Goal: Information Seeking & Learning: Learn about a topic

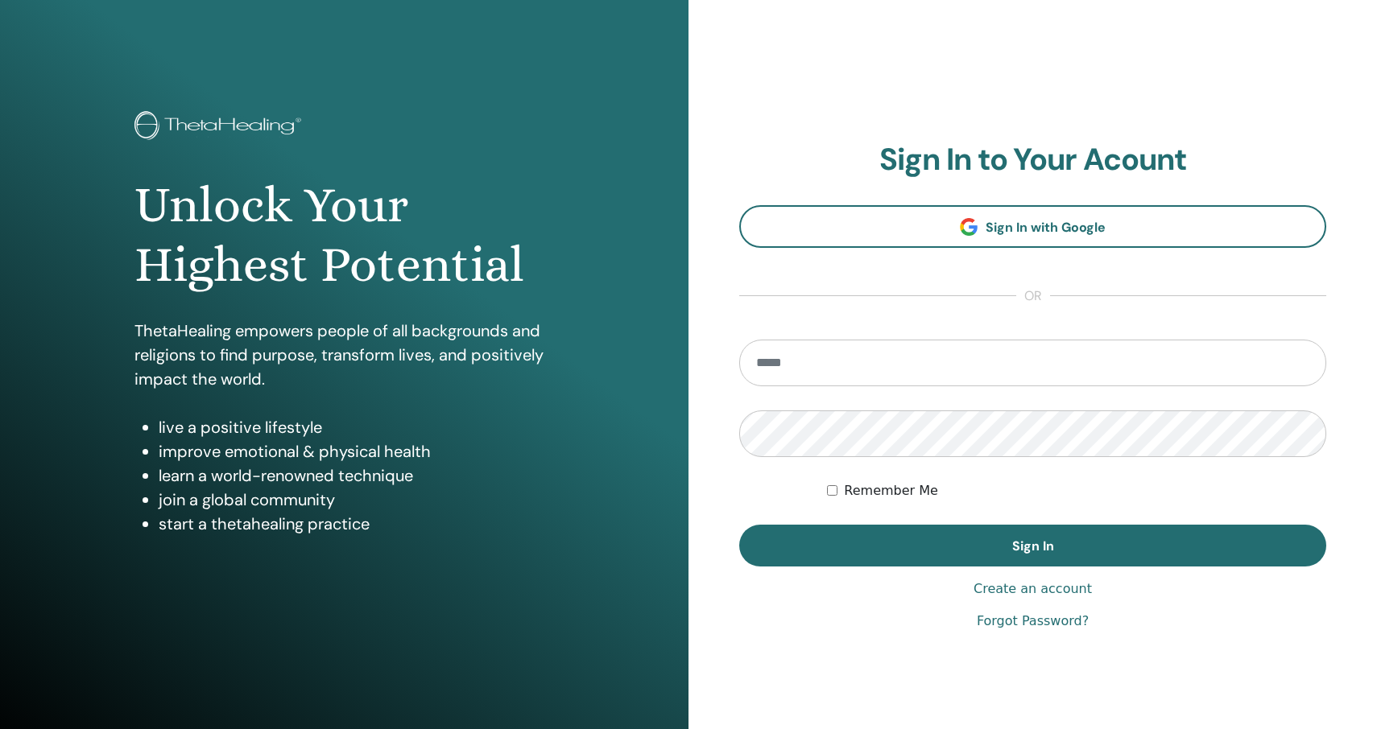
type input "**********"
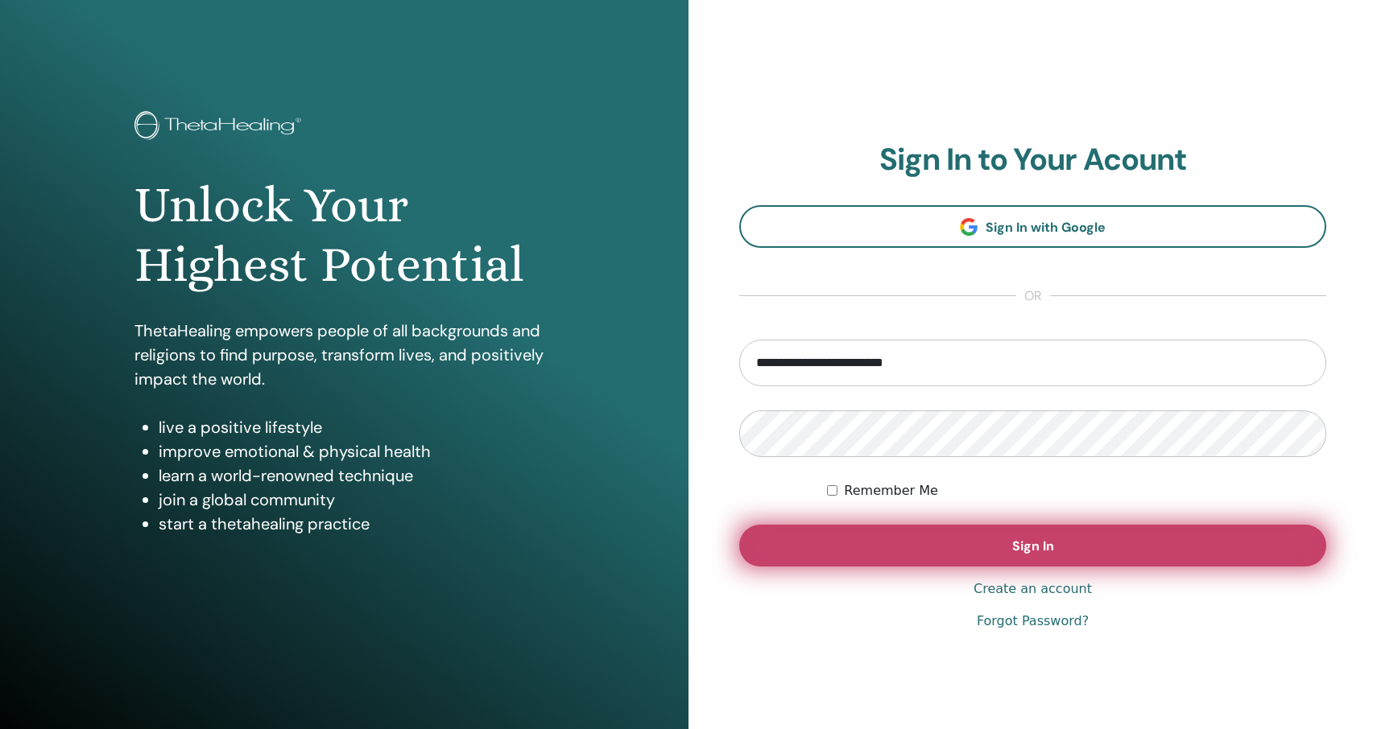
click at [1070, 543] on button "Sign In" at bounding box center [1032, 546] width 587 height 42
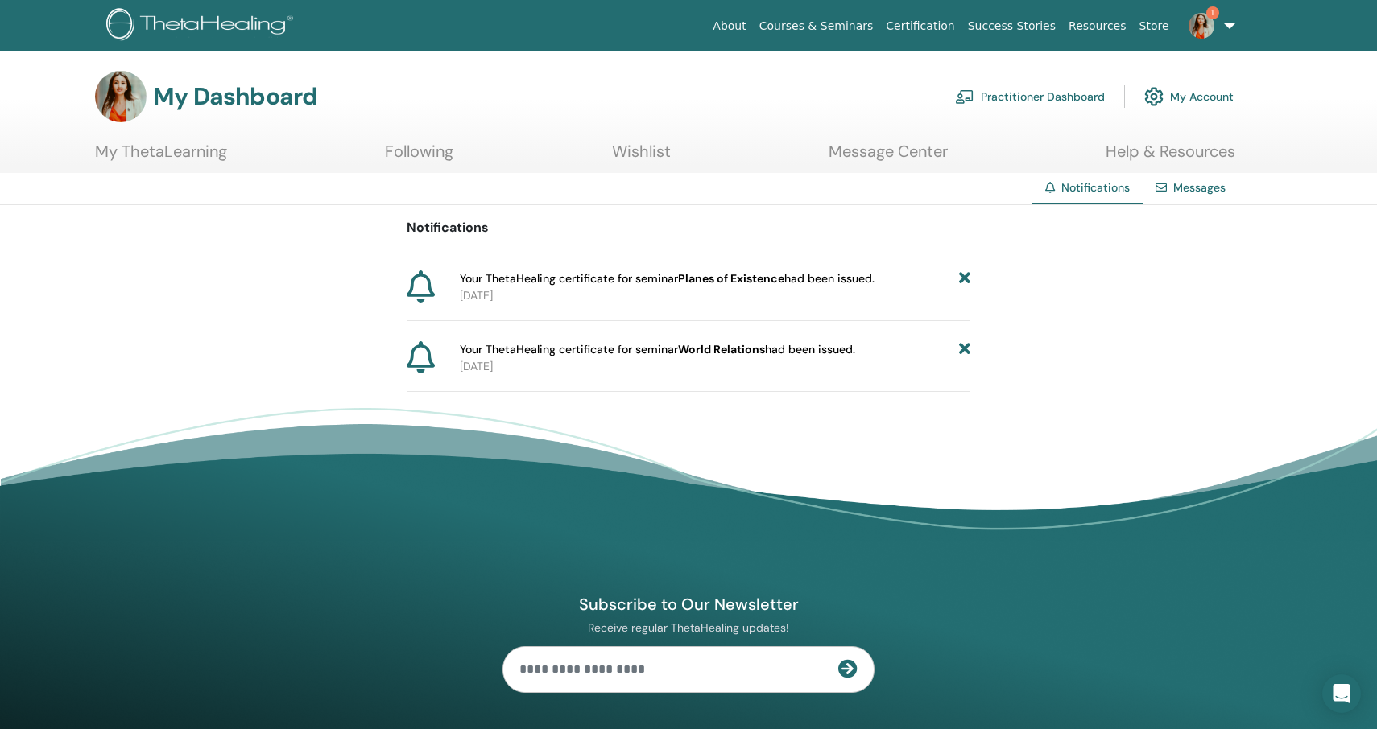
click at [963, 279] on icon at bounding box center [964, 279] width 11 height 17
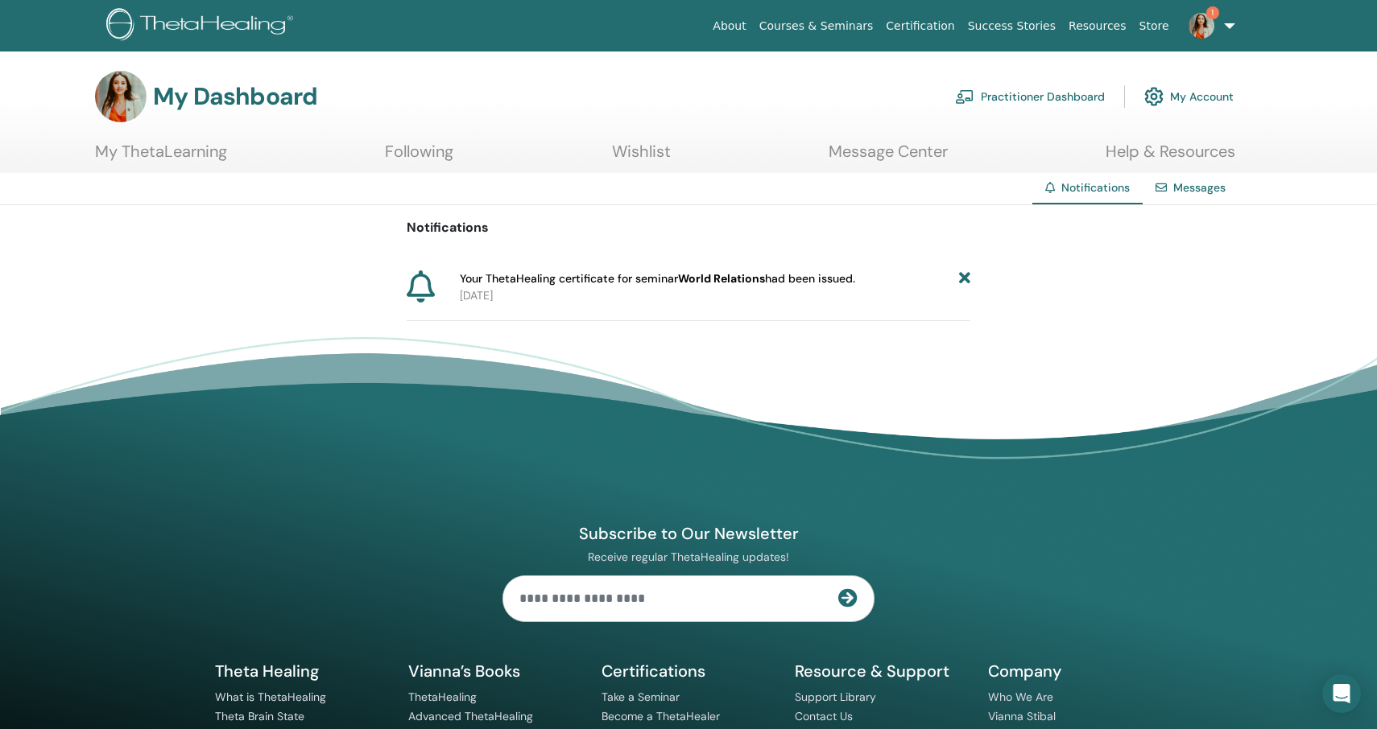
click at [963, 279] on icon at bounding box center [964, 279] width 11 height 17
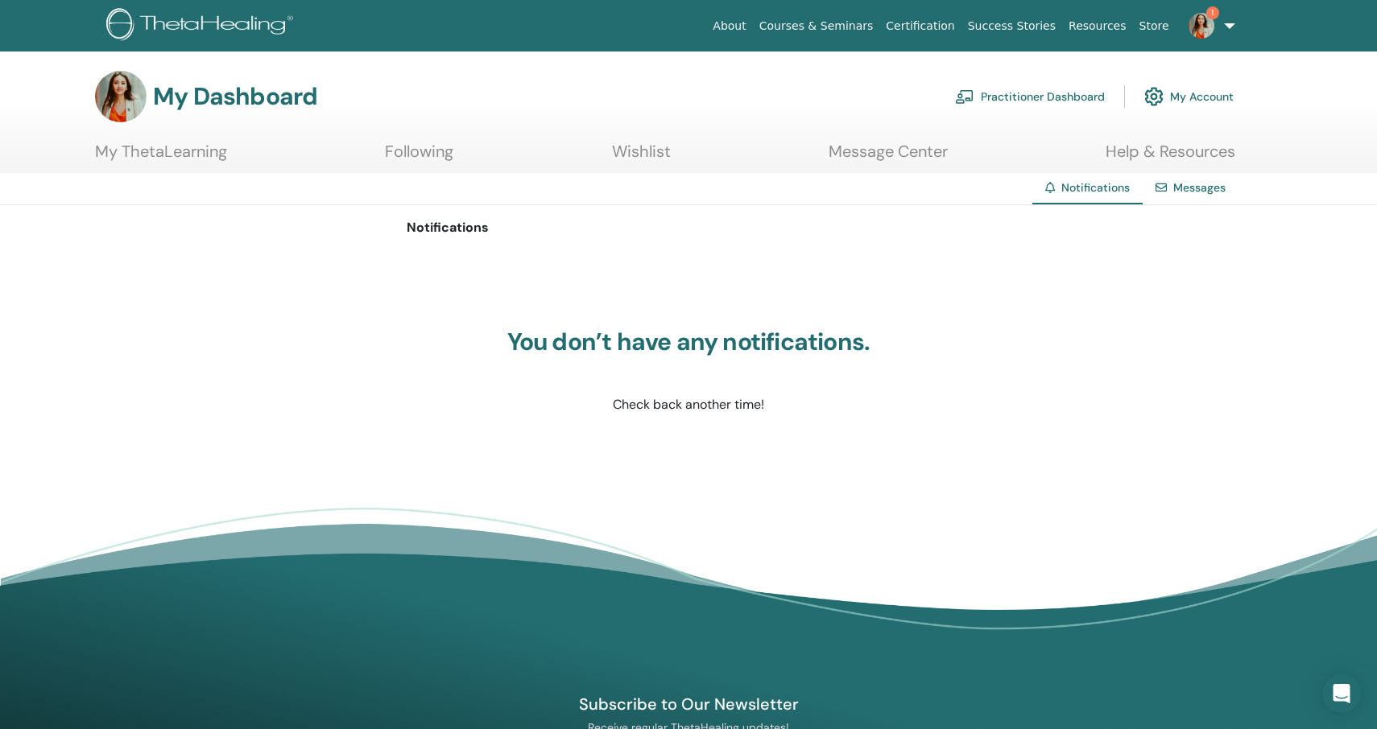
click at [1229, 23] on link "1" at bounding box center [1208, 26] width 66 height 52
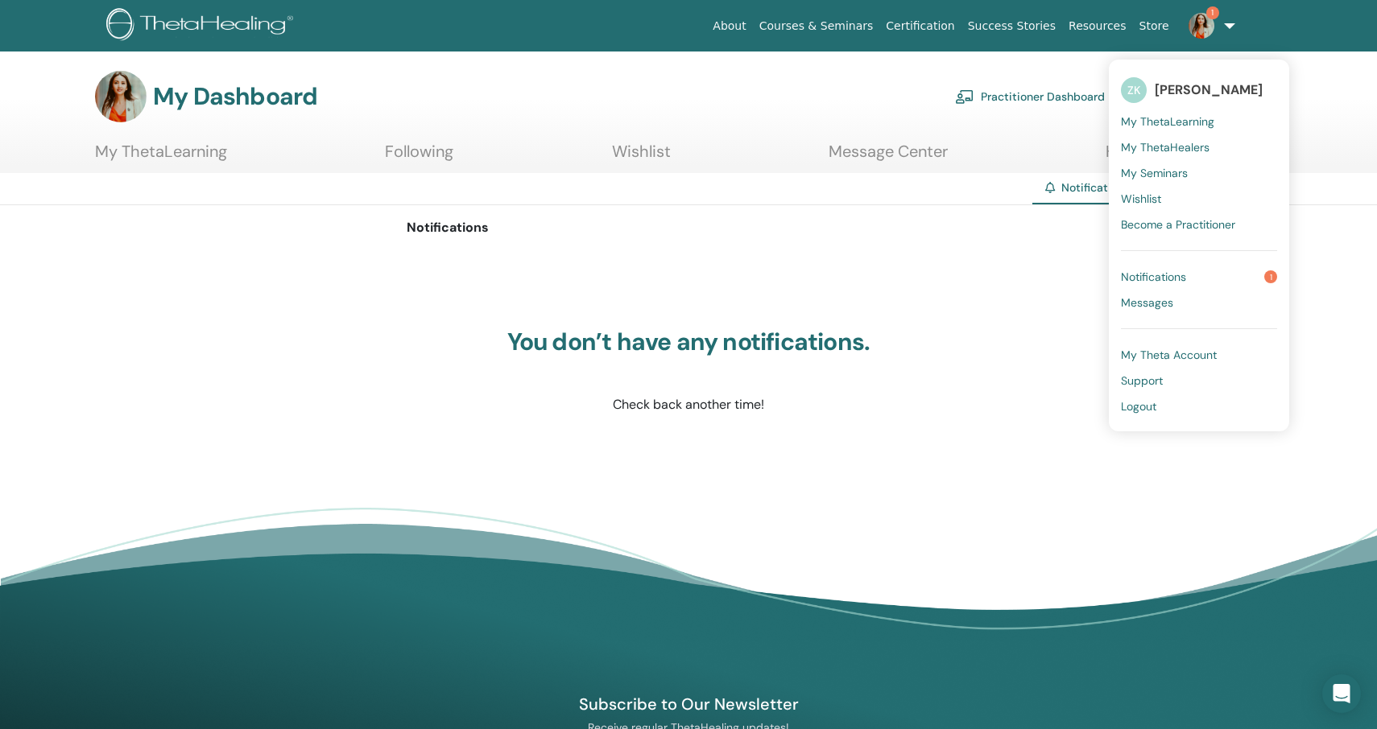
click at [1199, 280] on link "Notifications 1" at bounding box center [1199, 277] width 156 height 26
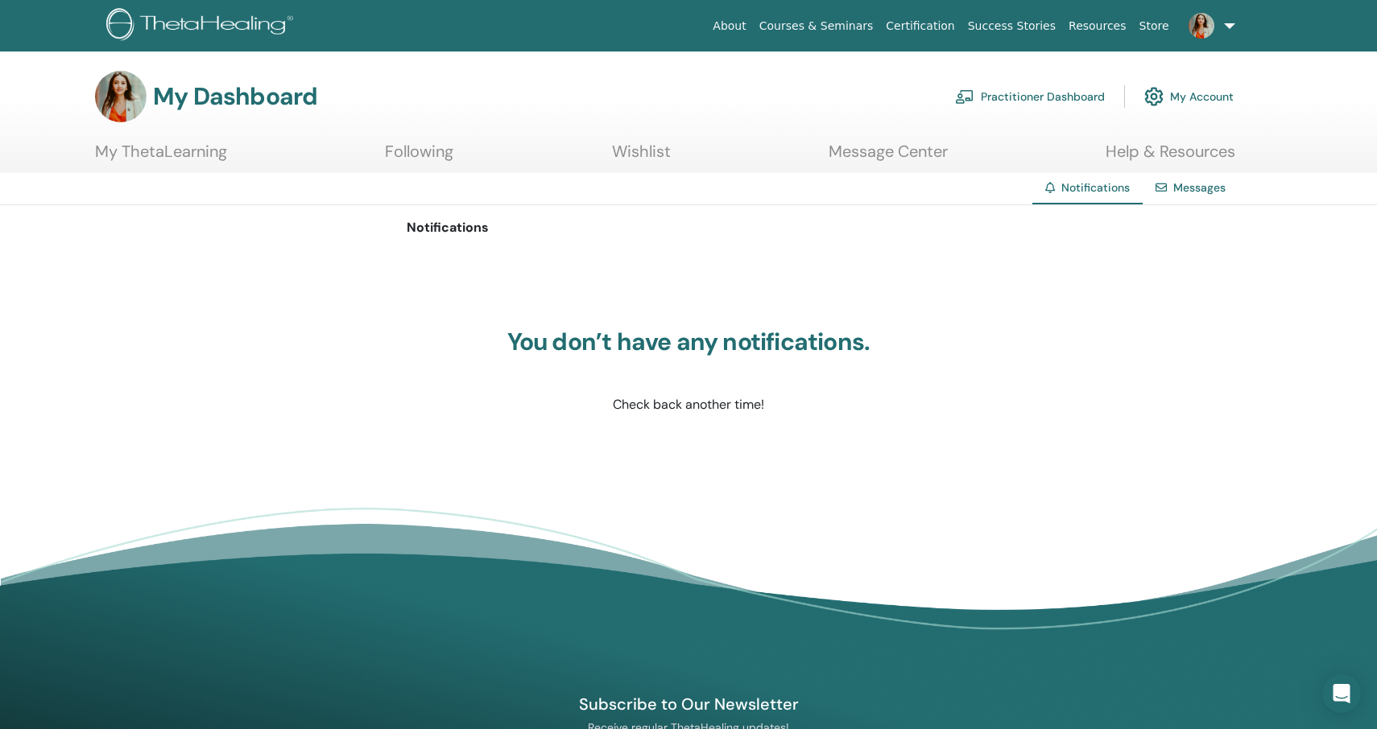
click at [1231, 23] on link at bounding box center [1208, 26] width 66 height 52
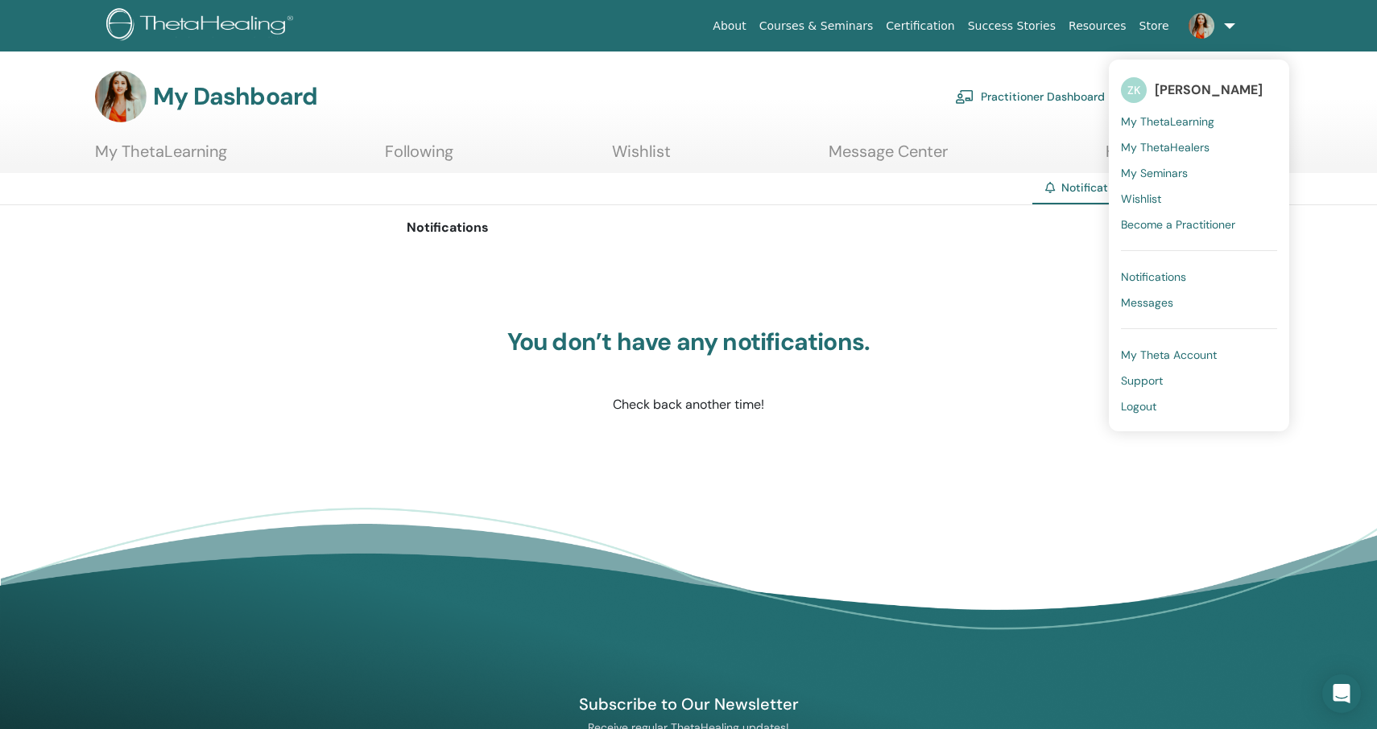
click at [1177, 122] on span "My ThetaLearning" at bounding box center [1167, 121] width 93 height 14
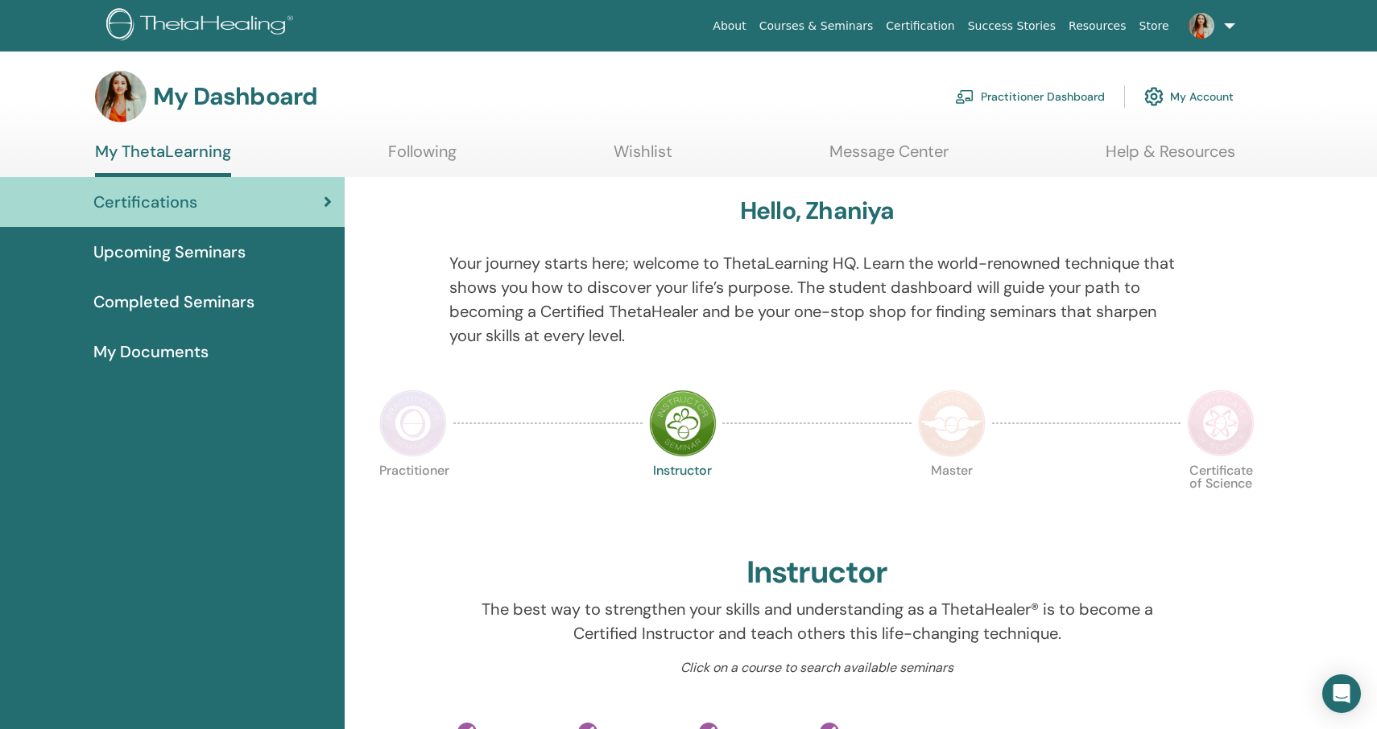
click at [180, 246] on span "Upcoming Seminars" at bounding box center [169, 252] width 152 height 24
